Goal: Task Accomplishment & Management: Manage account settings

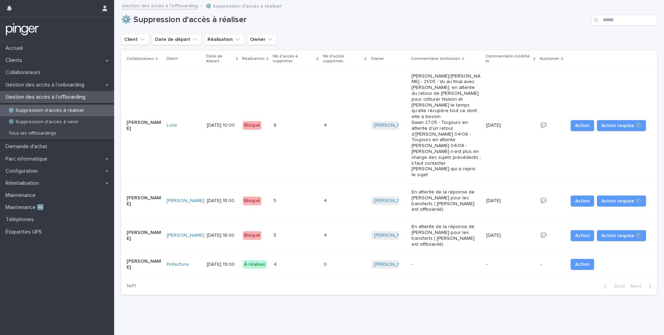
click at [301, 253] on td "4 4" at bounding box center [296, 264] width 50 height 23
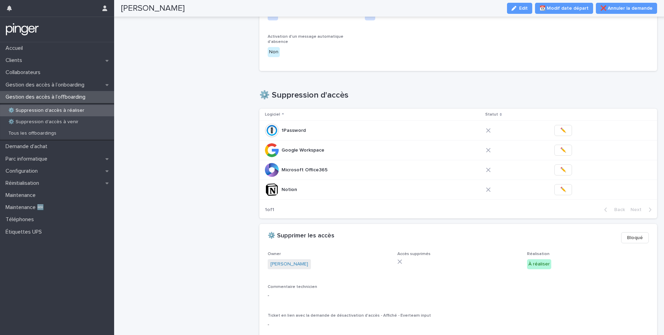
scroll to position [257, 0]
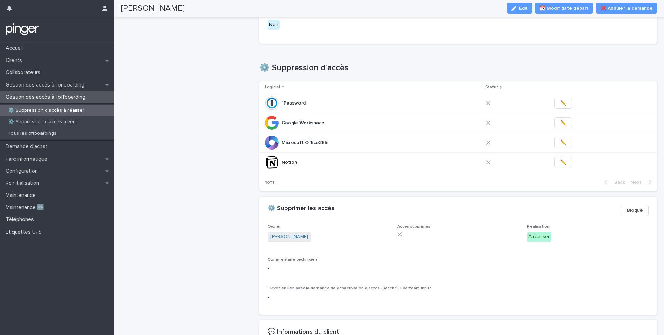
click at [518, 14] on div "[PERSON_NAME] Edit 📆 Modif date départ ❌ Annuler la demande" at bounding box center [389, 8] width 536 height 17
click at [519, 9] on div "button" at bounding box center [515, 8] width 8 height 5
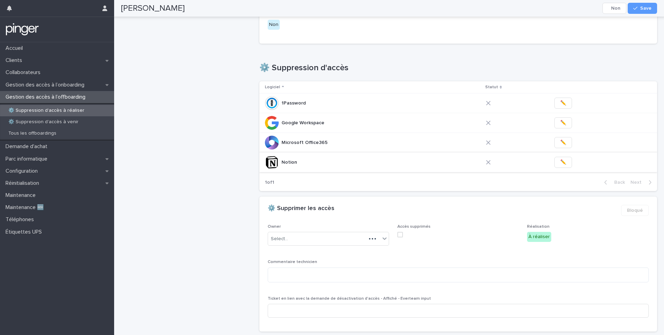
scroll to position [266, 0]
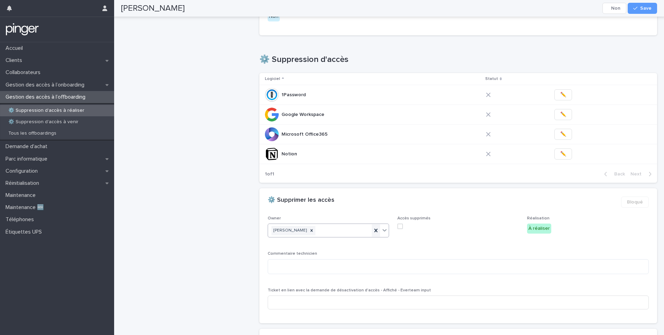
click at [374, 228] on icon at bounding box center [375, 229] width 3 height 3
type input "****"
click at [350, 236] on div "[PERSON_NAME]" at bounding box center [328, 237] width 121 height 12
click at [634, 11] on button "Save" at bounding box center [641, 8] width 29 height 11
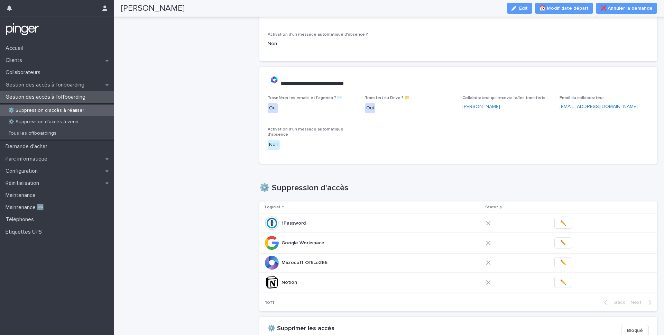
scroll to position [0, 0]
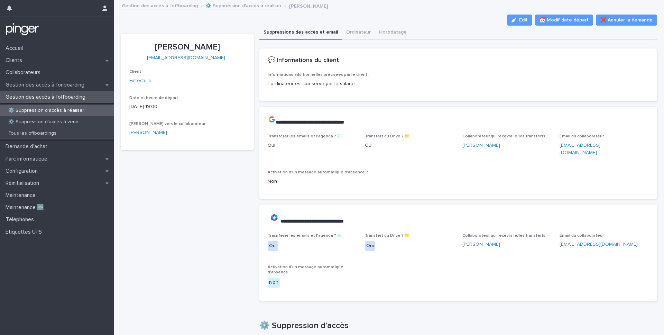
click at [162, 44] on p "[PERSON_NAME]" at bounding box center [187, 47] width 116 height 10
copy p "[PERSON_NAME]"
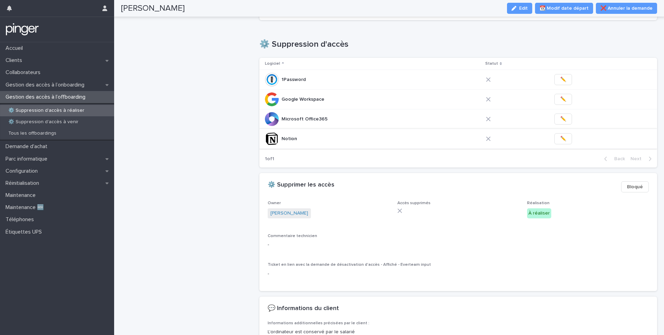
scroll to position [278, 0]
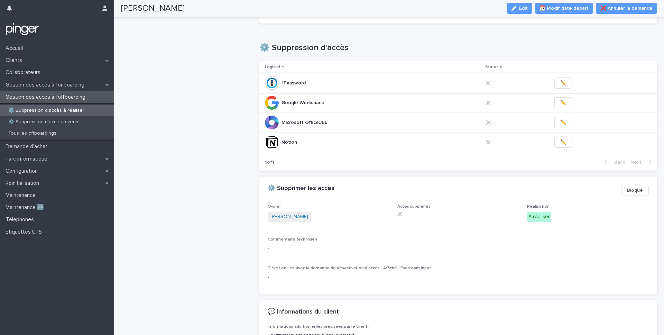
click at [560, 79] on span "✏️" at bounding box center [563, 82] width 6 height 7
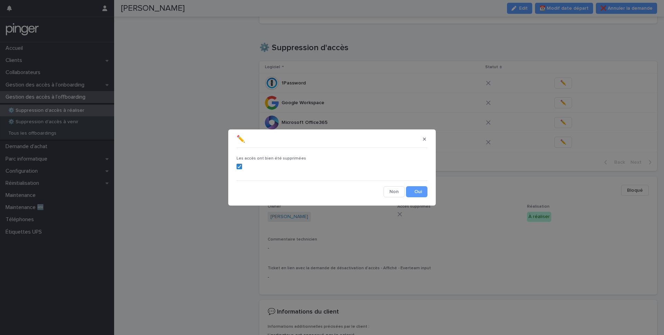
click at [410, 199] on section "✏️ Les accès ont bien été supprimées Cancel Save" at bounding box center [331, 167] width 207 height 76
click at [415, 194] on button "Save" at bounding box center [416, 191] width 21 height 11
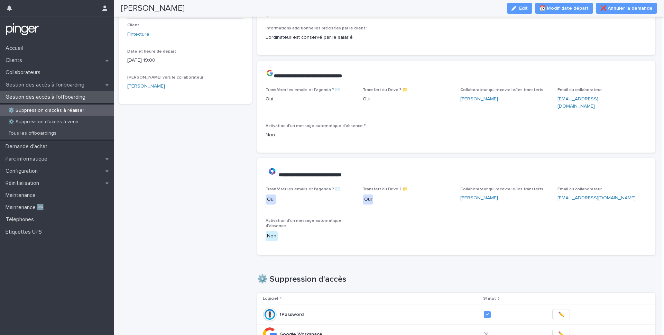
scroll to position [0, 0]
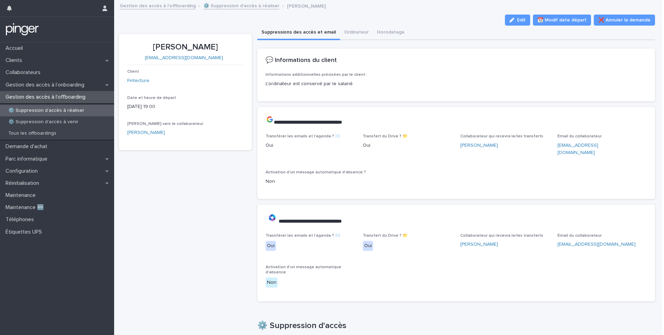
click at [207, 133] on div "[PERSON_NAME]" at bounding box center [185, 132] width 116 height 7
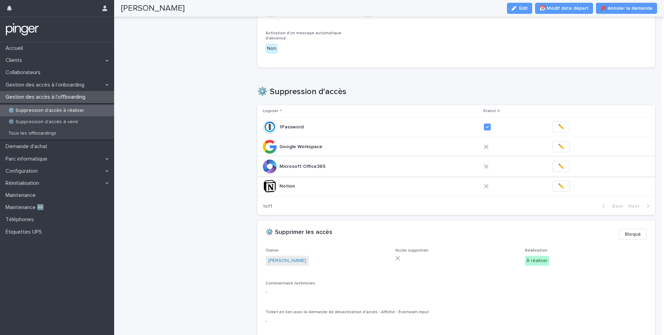
scroll to position [238, 0]
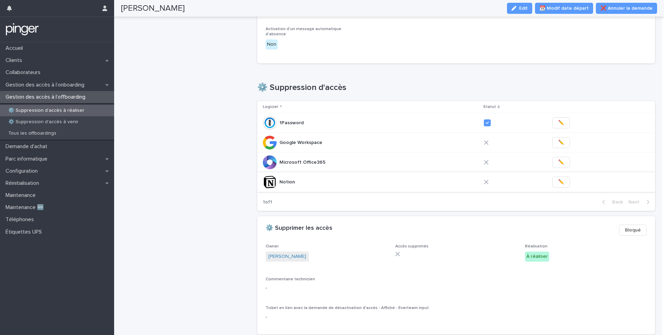
click at [558, 178] on span "✏️" at bounding box center [561, 181] width 6 height 7
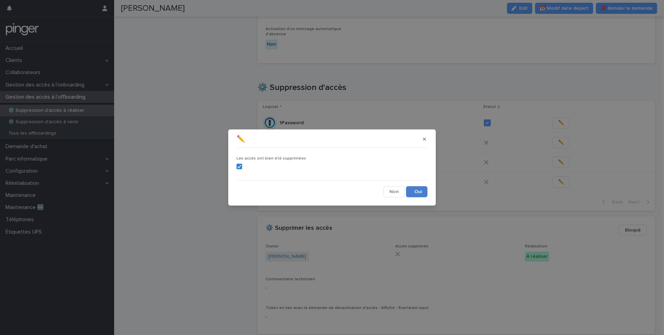
click at [423, 195] on button "Save" at bounding box center [416, 191] width 21 height 11
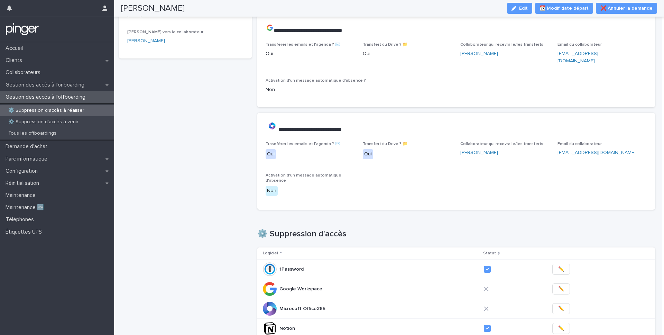
scroll to position [0, 0]
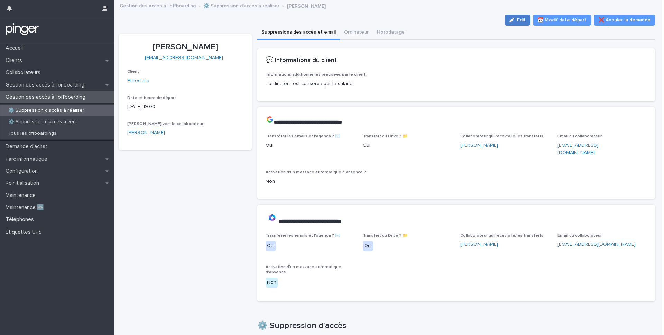
click at [514, 20] on icon "button" at bounding box center [511, 20] width 5 height 5
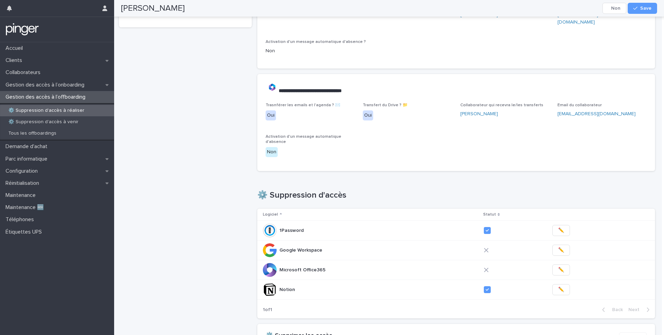
scroll to position [131, 0]
click at [558, 265] on span "✏️" at bounding box center [561, 268] width 6 height 7
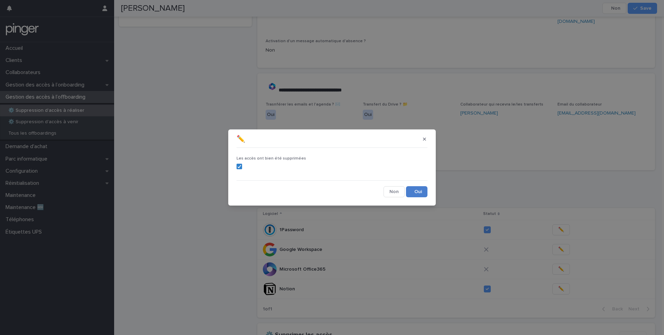
click at [415, 192] on button "Save" at bounding box center [416, 191] width 21 height 11
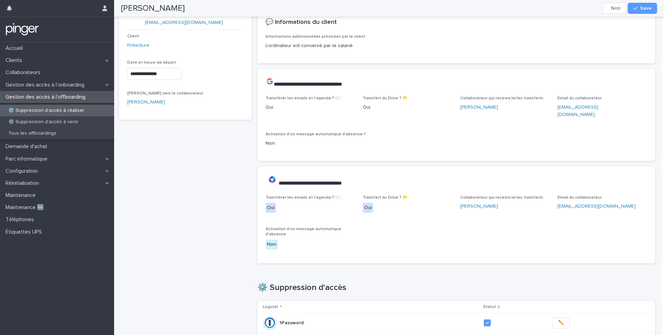
scroll to position [34, 0]
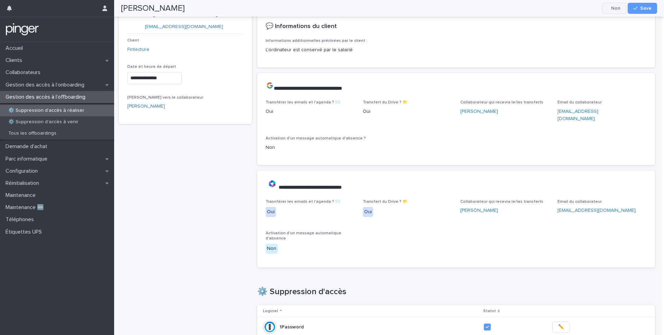
click at [638, 113] on icon "button" at bounding box center [663, 96] width 111 height 111
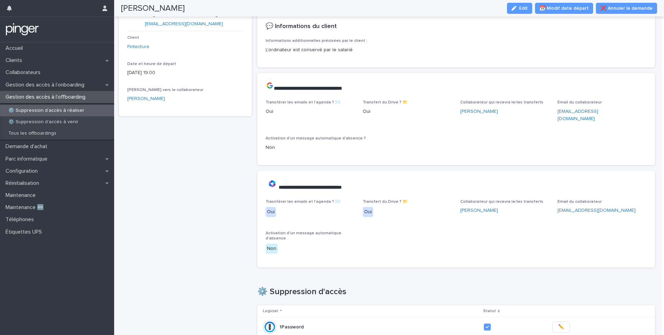
scroll to position [26, 0]
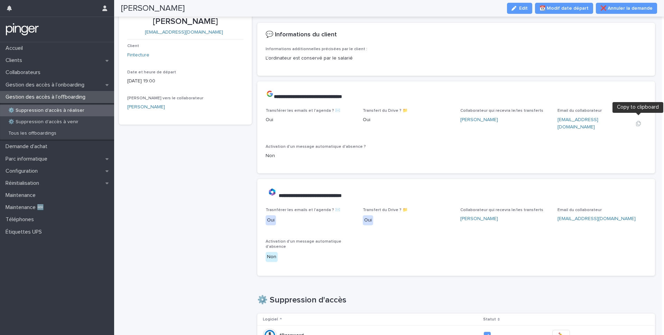
click at [636, 121] on icon "button" at bounding box center [638, 124] width 6 height 6
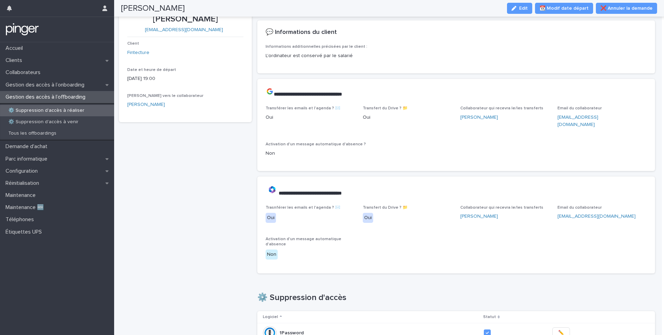
scroll to position [0, 0]
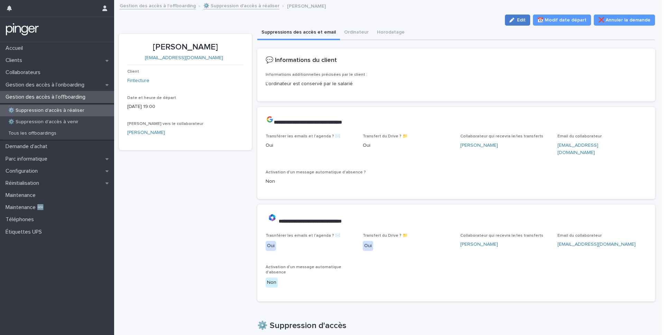
click at [514, 18] on icon "button" at bounding box center [511, 20] width 5 height 5
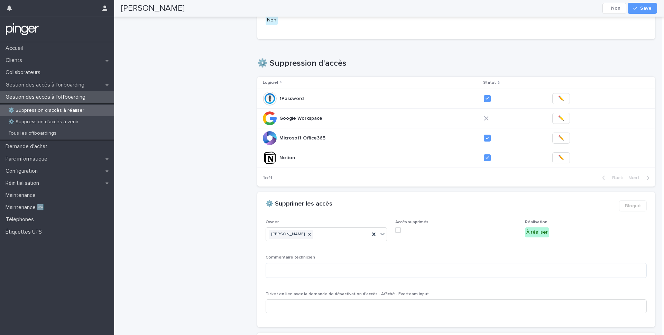
scroll to position [272, 0]
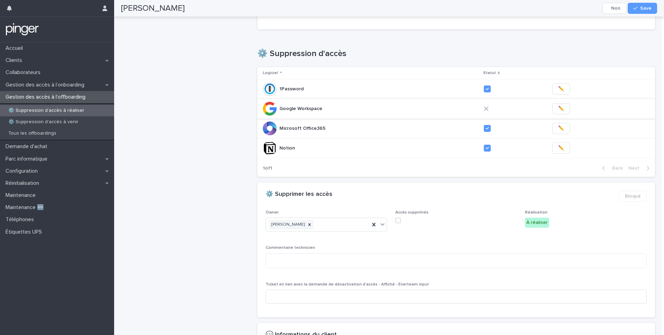
click at [552, 103] on button "✏️" at bounding box center [561, 108] width 18 height 11
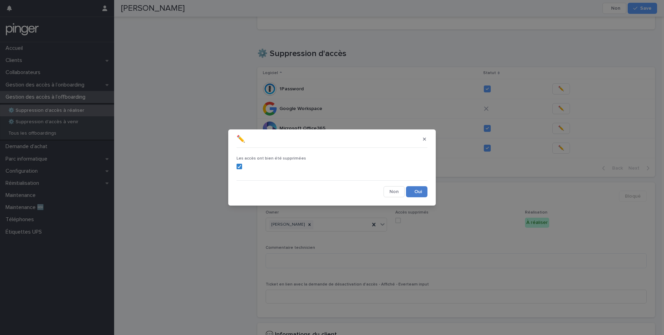
click at [412, 189] on button "Save" at bounding box center [416, 191] width 21 height 11
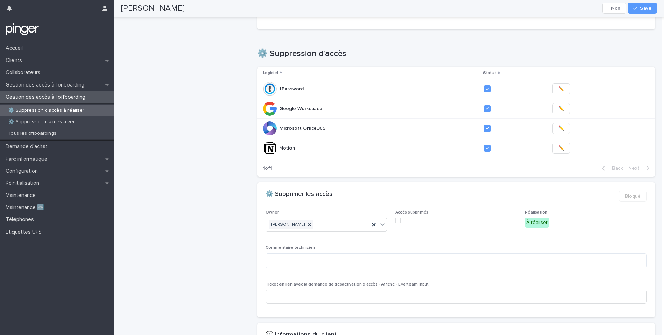
click at [398, 217] on span at bounding box center [398, 220] width 6 height 6
click at [638, 6] on div "button" at bounding box center [636, 8] width 7 height 5
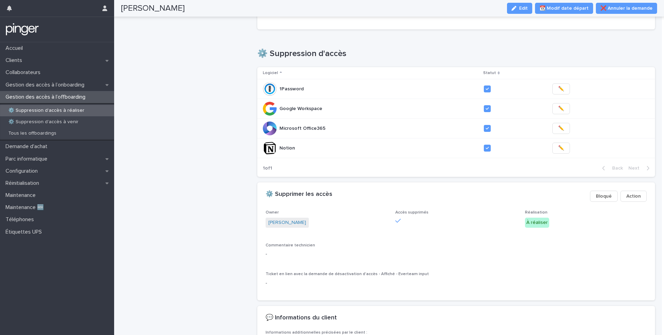
scroll to position [263, 0]
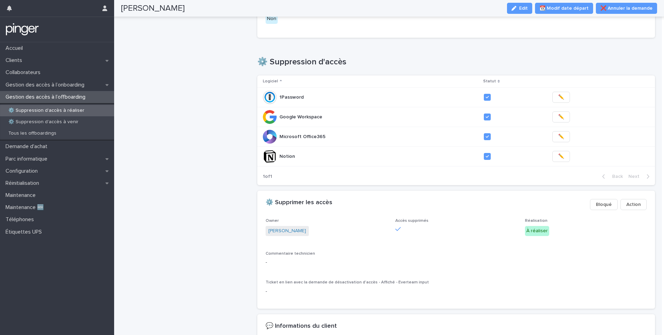
click at [75, 114] on div "⚙️ Suppression d'accès à réaliser" at bounding box center [57, 110] width 114 height 11
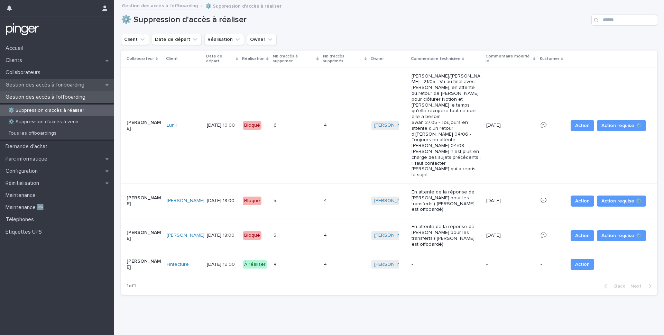
click at [64, 88] on p "Gestion des accès à l’onboarding" at bounding box center [46, 85] width 87 height 7
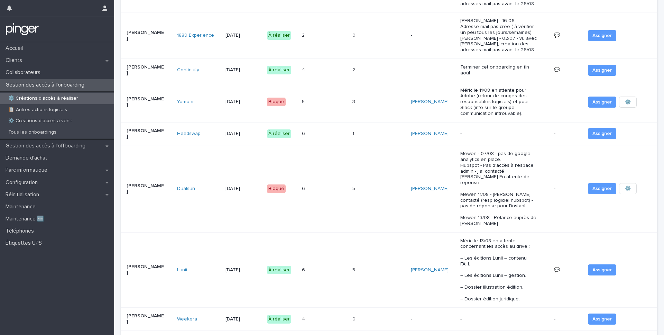
scroll to position [309, 0]
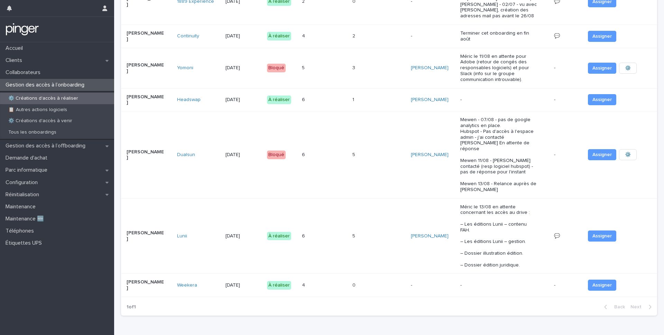
click at [74, 102] on div "⚙️ Créations d'accès à réaliser" at bounding box center [57, 98] width 114 height 11
click at [58, 147] on p "Gestion des accès à l’offboarding" at bounding box center [47, 145] width 88 height 7
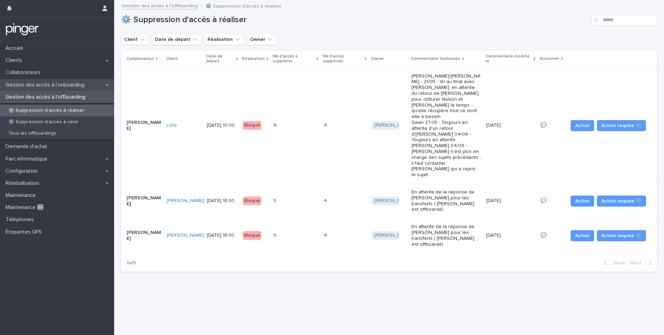
click at [81, 85] on p "Gestion des accès à l’onboarding" at bounding box center [46, 85] width 87 height 7
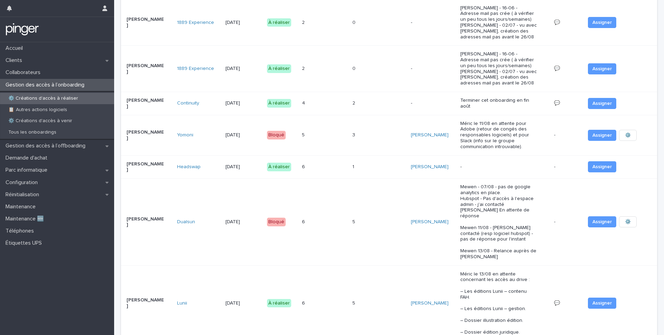
scroll to position [309, 0]
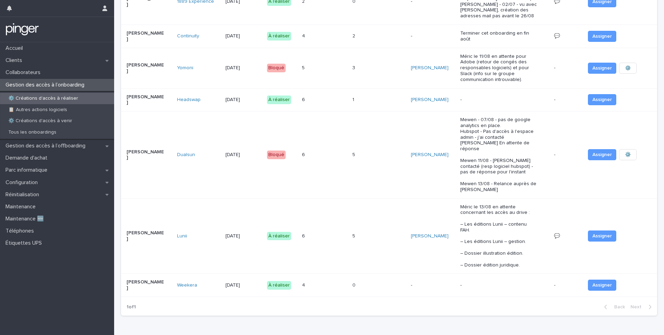
click at [397, 157] on td "5 5" at bounding box center [378, 154] width 58 height 87
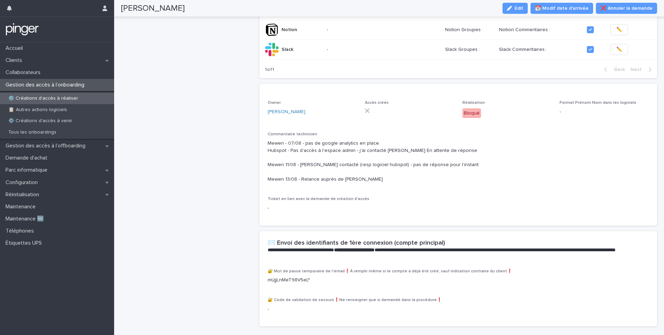
scroll to position [315, 0]
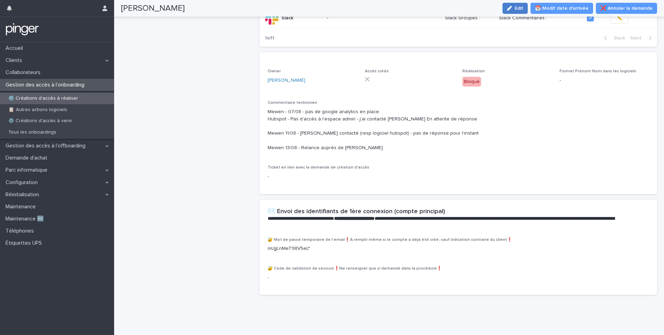
click at [514, 8] on div "button" at bounding box center [511, 8] width 8 height 5
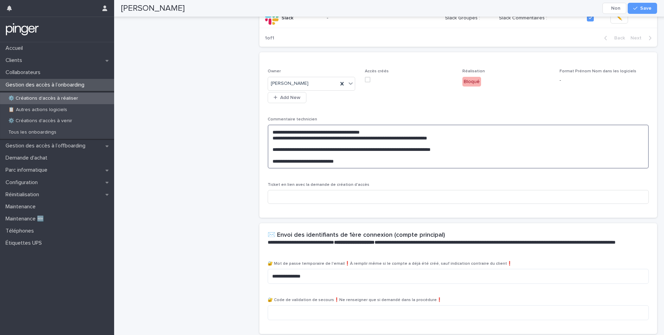
click at [357, 164] on textarea "**********" at bounding box center [457, 146] width 381 height 44
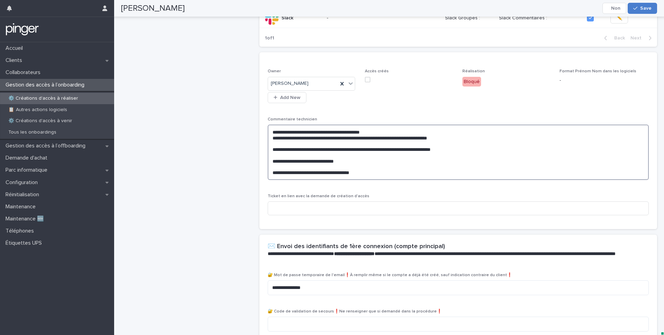
type textarea "**********"
click at [648, 10] on span "Save" at bounding box center [645, 8] width 11 height 5
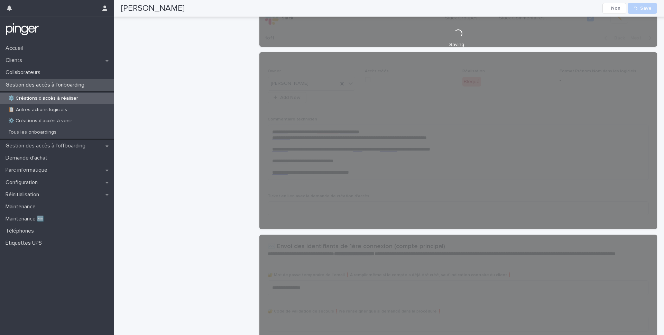
scroll to position [297, 0]
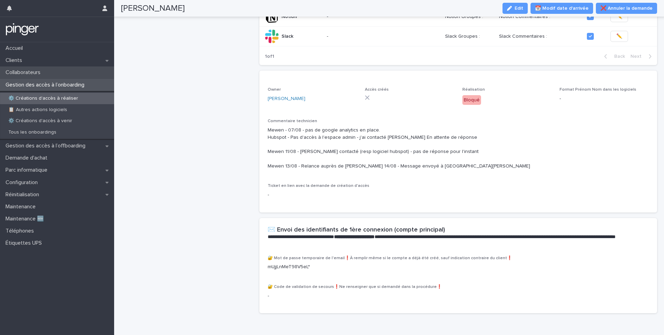
click at [50, 75] on div "Collaborateurs" at bounding box center [57, 72] width 114 height 12
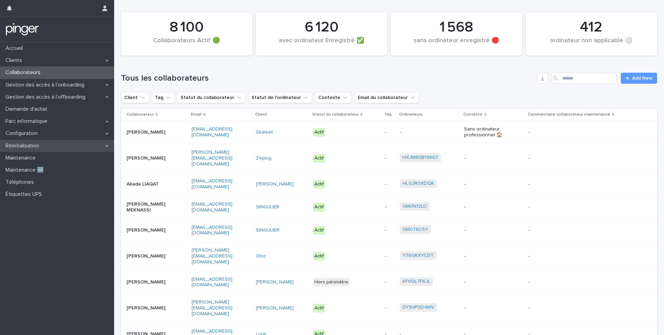
click at [46, 141] on div "Réinitialisation" at bounding box center [57, 146] width 114 height 12
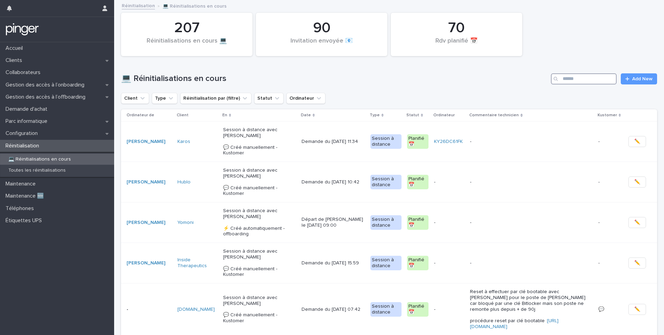
click at [573, 82] on input "Search" at bounding box center [584, 78] width 66 height 11
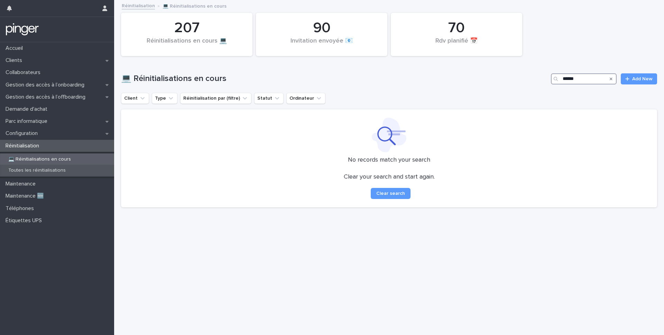
type input "******"
click at [56, 171] on p "Toutes les réinitialisations" at bounding box center [37, 170] width 68 height 6
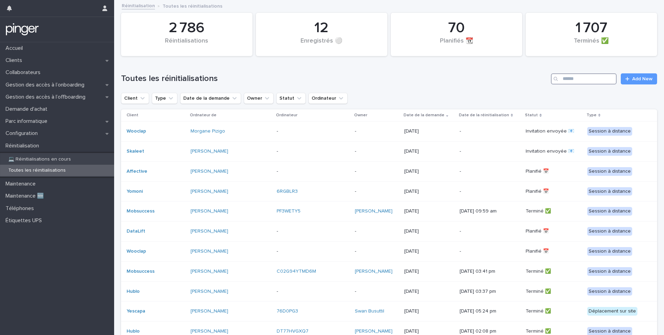
click at [587, 76] on input "Search" at bounding box center [584, 78] width 66 height 11
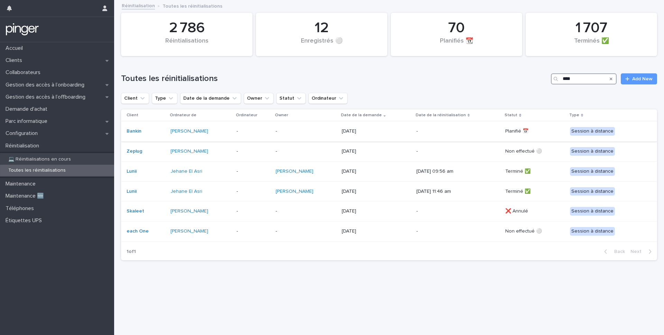
type input "****"
click at [336, 134] on div "-" at bounding box center [305, 130] width 60 height 11
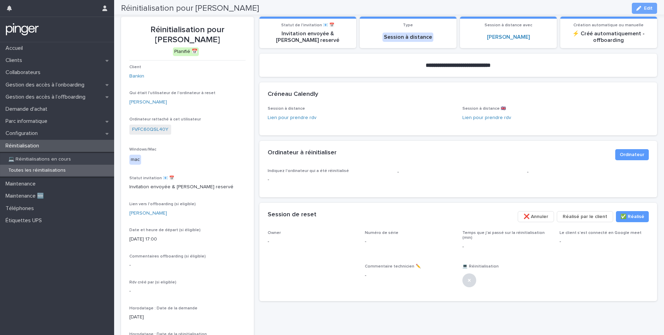
scroll to position [17, 0]
drag, startPoint x: 208, startPoint y: 41, endPoint x: 211, endPoint y: 34, distance: 8.0
click at [211, 34] on p "Réinitialisation pour [PERSON_NAME]" at bounding box center [187, 36] width 116 height 20
copy p "[PERSON_NAME]"
click at [452, 317] on div "**********" at bounding box center [458, 185] width 398 height 352
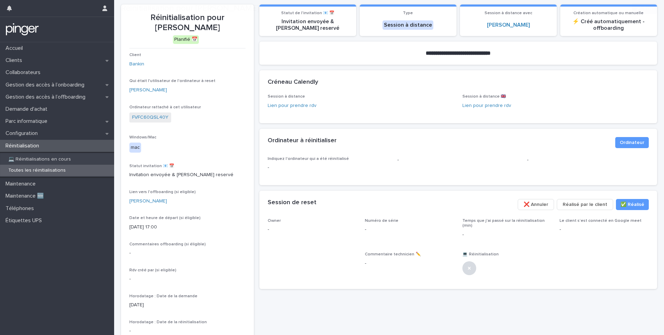
scroll to position [34, 0]
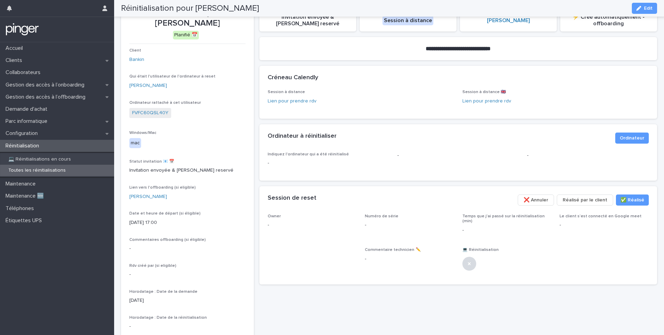
drag, startPoint x: 194, startPoint y: 10, endPoint x: 264, endPoint y: 13, distance: 70.2
click at [264, 13] on div "Réinitialisation pour [PERSON_NAME] Edit" at bounding box center [389, 8] width 536 height 17
copy h2 "[PERSON_NAME]"
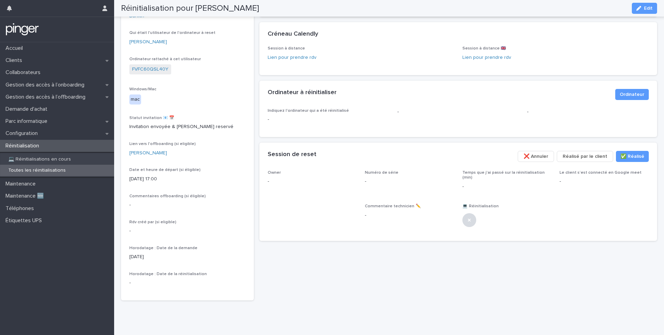
scroll to position [77, 0]
click at [642, 8] on div "button" at bounding box center [640, 8] width 8 height 5
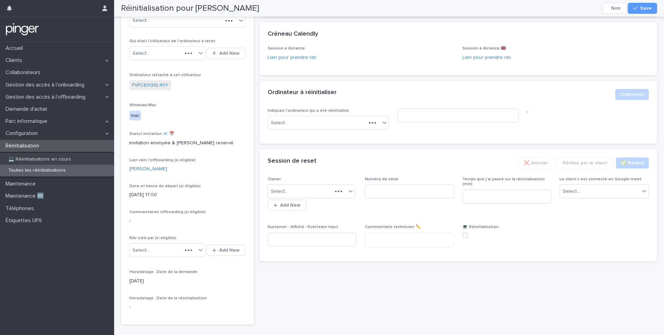
scroll to position [89, 0]
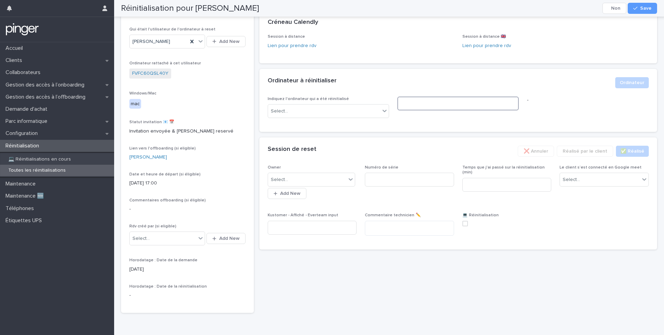
click at [415, 103] on input at bounding box center [457, 103] width 121 height 14
paste input "**********"
type input "**********"
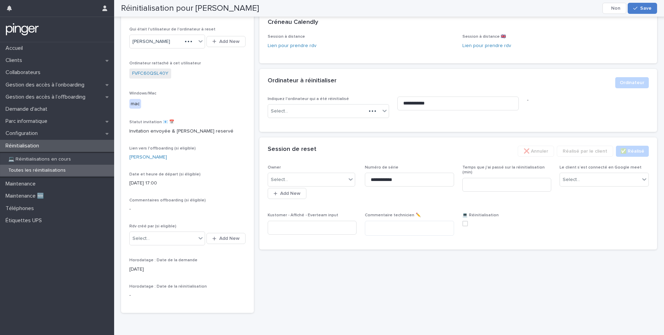
click at [639, 8] on div "button" at bounding box center [636, 8] width 7 height 5
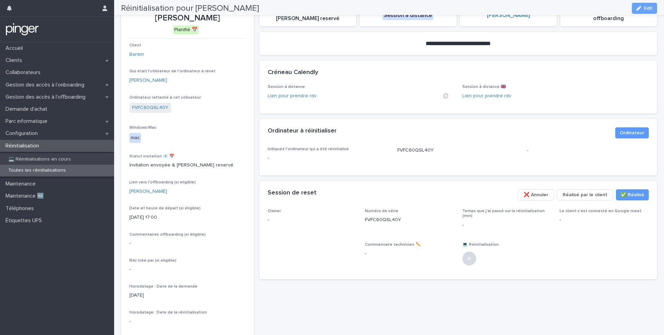
scroll to position [0, 0]
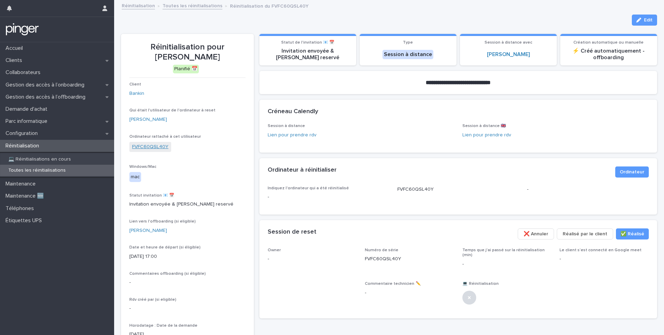
click at [139, 148] on link "FVFC60QSL40Y" at bounding box center [150, 146] width 36 height 7
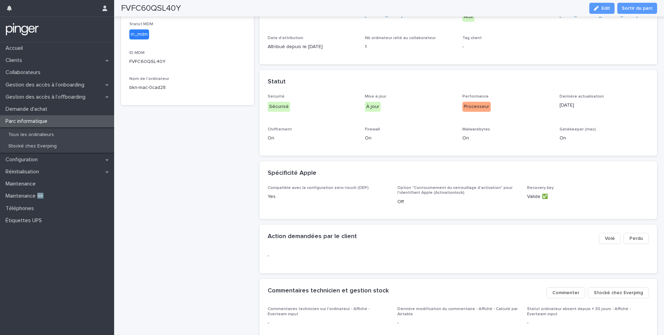
scroll to position [175, 0]
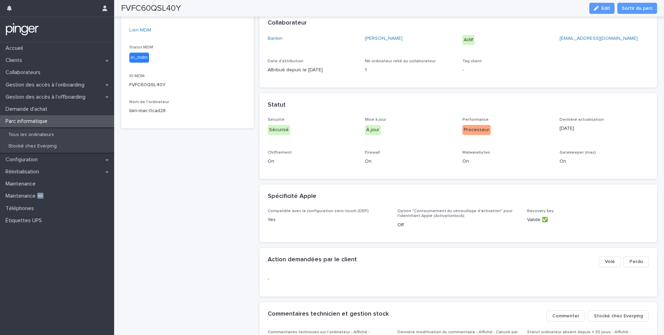
click at [140, 58] on div "in_mdm" at bounding box center [139, 58] width 20 height 10
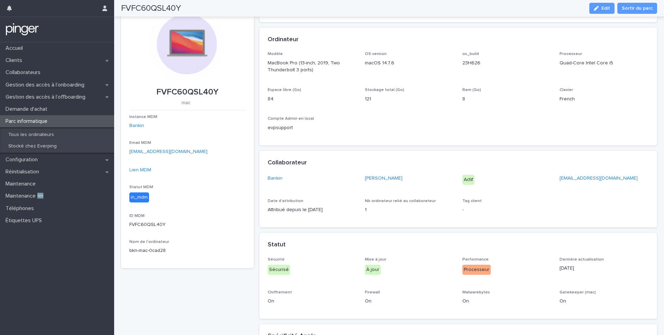
scroll to position [0, 0]
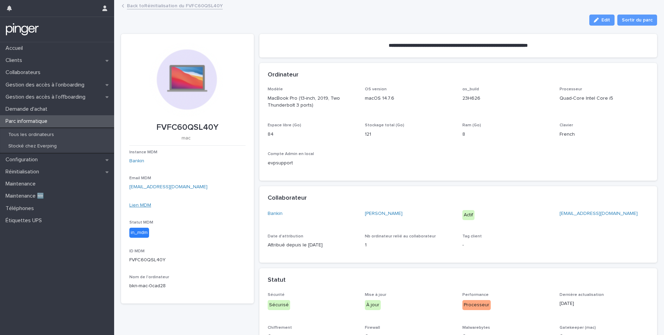
click at [139, 204] on link "Lien MDM" at bounding box center [140, 205] width 22 height 5
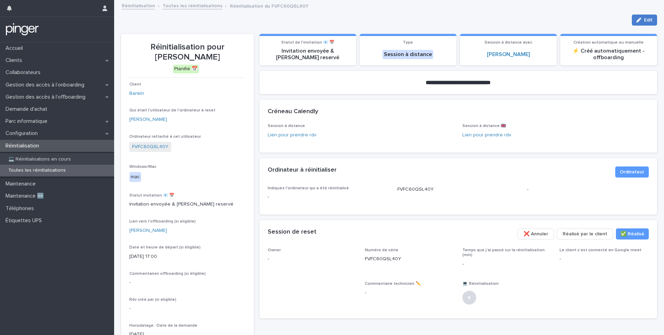
click at [642, 20] on div "button" at bounding box center [640, 20] width 8 height 5
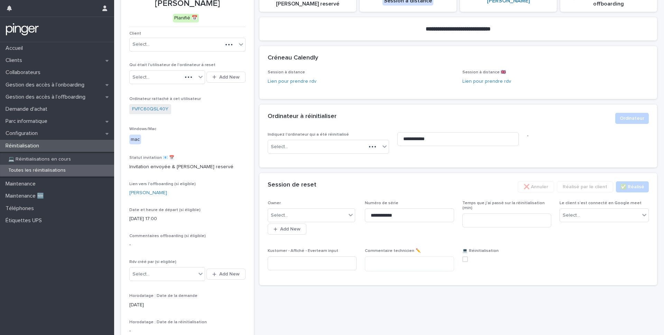
scroll to position [102, 0]
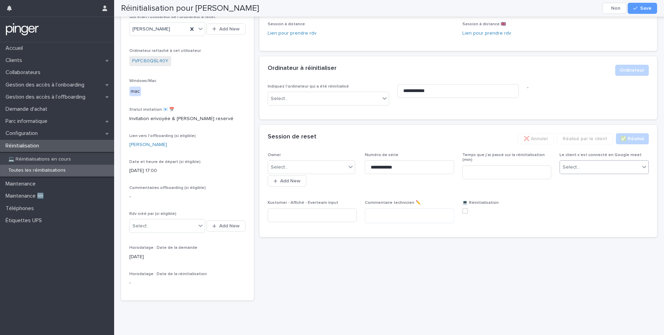
click at [591, 165] on div "Select..." at bounding box center [599, 166] width 80 height 11
click at [583, 180] on div "Oui" at bounding box center [603, 180] width 88 height 12
click at [535, 171] on input at bounding box center [506, 172] width 89 height 14
drag, startPoint x: 493, startPoint y: 172, endPoint x: 449, endPoint y: 171, distance: 44.6
click at [449, 171] on div "**********" at bounding box center [457, 190] width 381 height 76
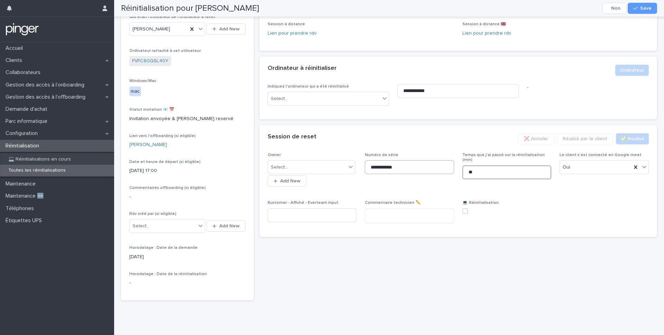
type input "*"
type input "**"
click at [340, 160] on div "Select..." at bounding box center [311, 167] width 88 height 14
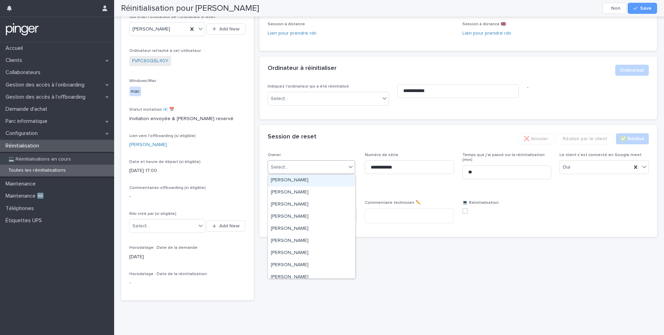
click at [340, 160] on div "Select..." at bounding box center [311, 167] width 88 height 14
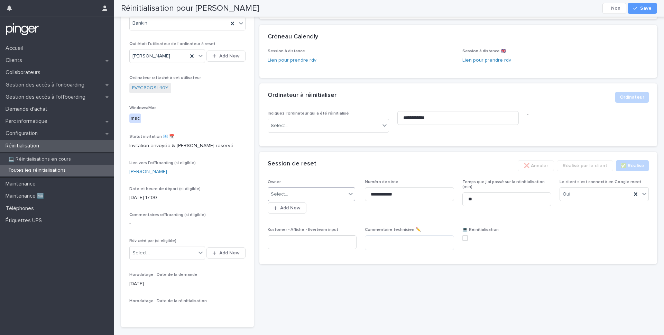
scroll to position [74, 0]
click at [345, 191] on div "Select..." at bounding box center [307, 194] width 78 height 11
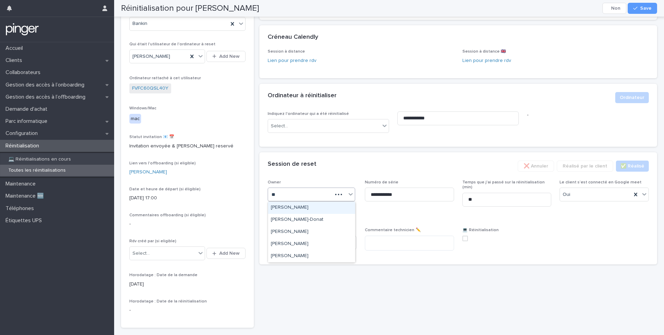
type input "***"
click at [338, 207] on div "[PERSON_NAME]" at bounding box center [311, 207] width 87 height 12
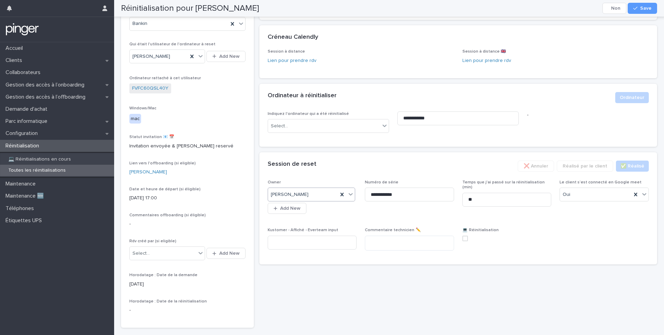
click at [464, 238] on span at bounding box center [465, 238] width 6 height 6
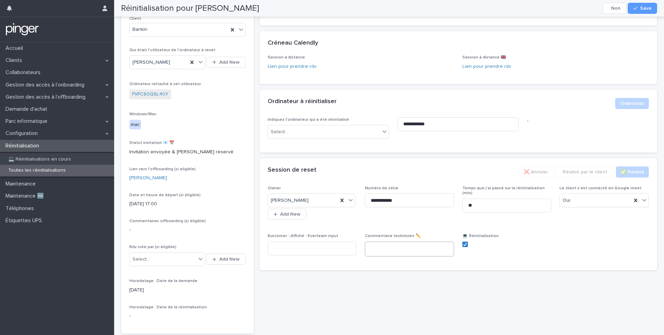
scroll to position [0, 0]
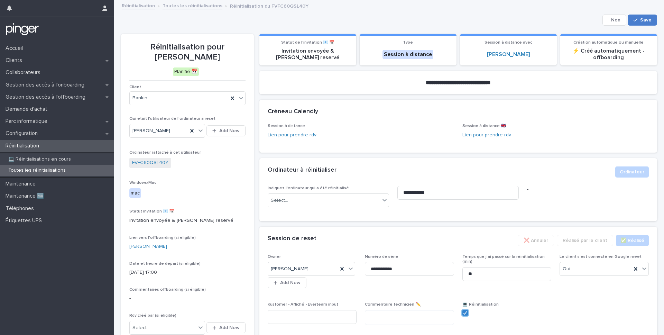
click at [640, 21] on span "Save" at bounding box center [645, 20] width 11 height 5
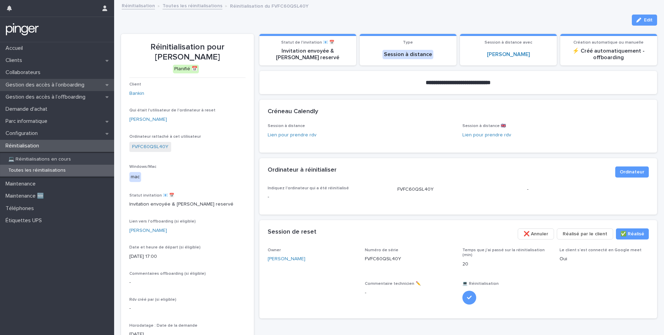
click at [69, 87] on p "Gestion des accès à l’onboarding" at bounding box center [46, 85] width 87 height 7
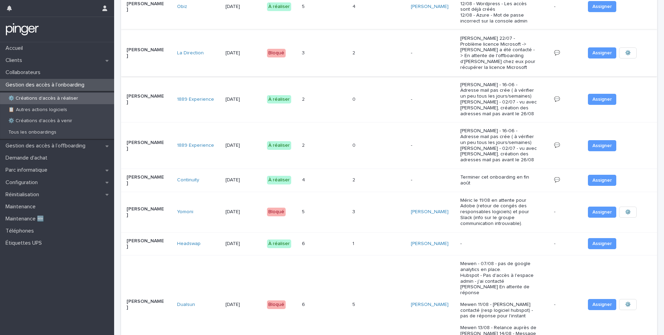
scroll to position [327, 0]
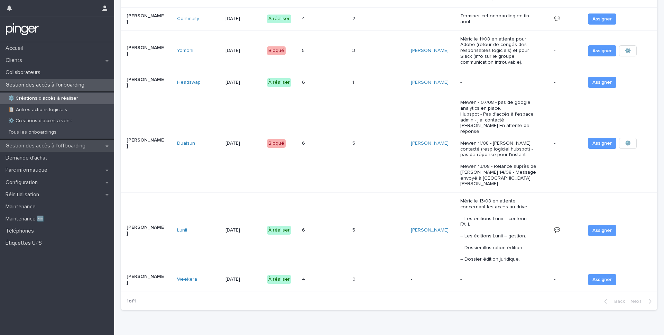
click at [73, 147] on p "Gestion des accès à l’offboarding" at bounding box center [47, 145] width 88 height 7
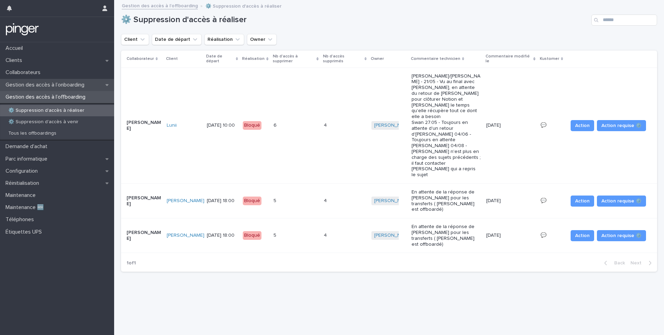
click at [56, 82] on p "Gestion des accès à l’onboarding" at bounding box center [46, 85] width 87 height 7
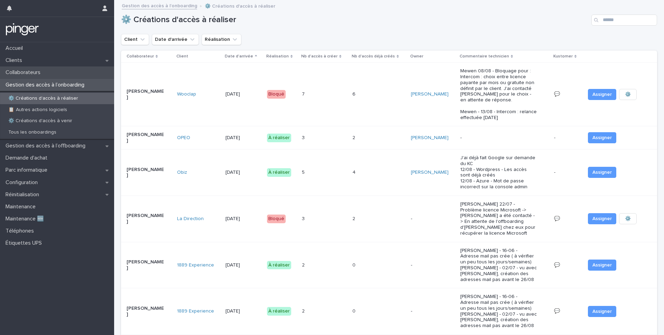
click at [66, 71] on div "Collaborateurs" at bounding box center [57, 72] width 114 height 12
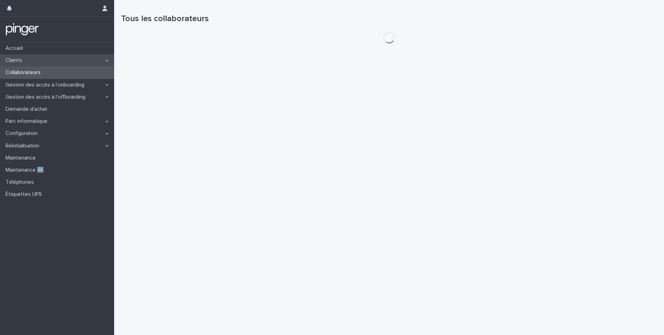
click at [72, 63] on div "Clients" at bounding box center [57, 60] width 114 height 12
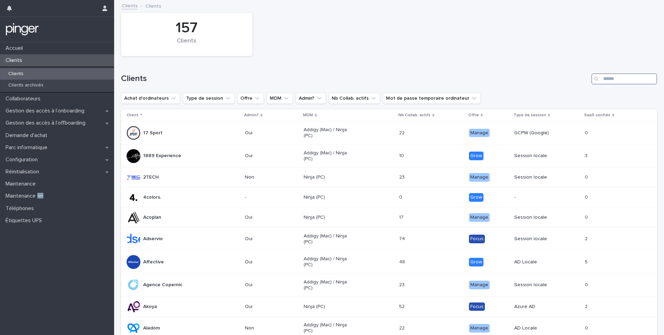
click at [609, 82] on input "Search" at bounding box center [624, 78] width 66 height 11
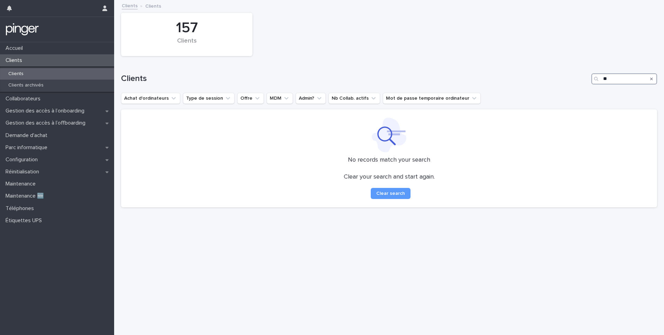
type input "*"
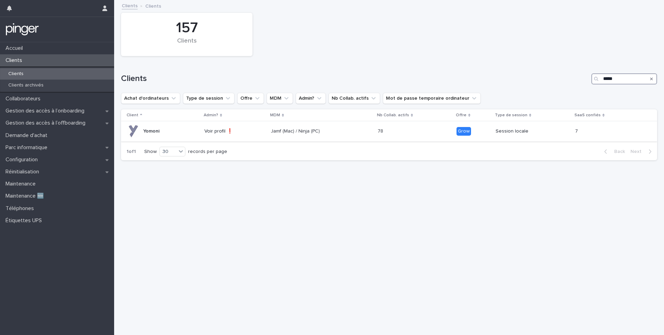
type input "*****"
click at [158, 133] on p "Yomoni" at bounding box center [151, 131] width 16 height 6
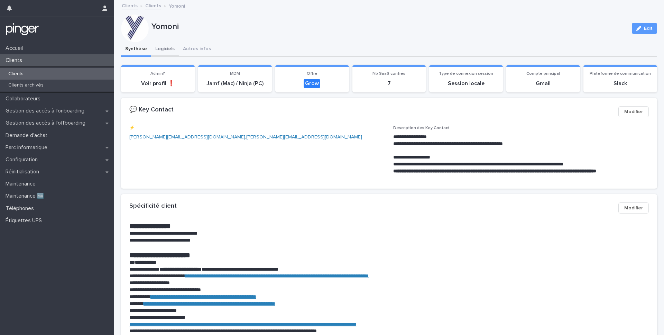
click at [158, 52] on button "Logiciels" at bounding box center [165, 49] width 28 height 15
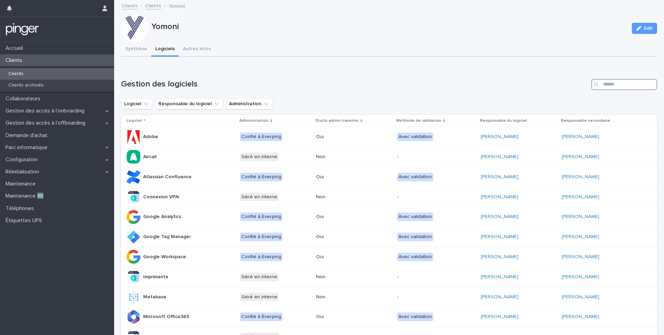
click at [624, 82] on input "Search" at bounding box center [624, 84] width 66 height 11
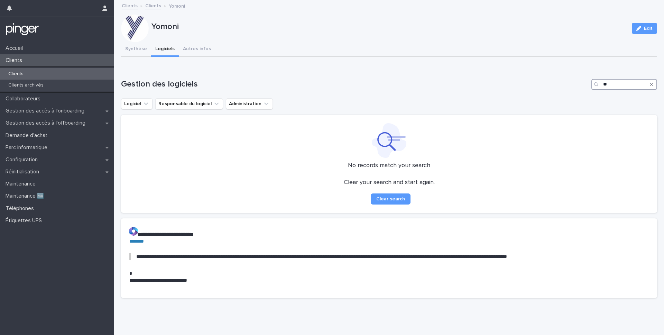
type input "*"
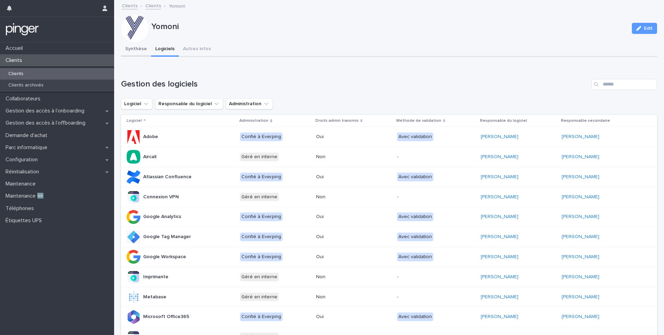
click at [134, 46] on button "Synthèse" at bounding box center [136, 49] width 30 height 15
